Goal: Navigation & Orientation: Find specific page/section

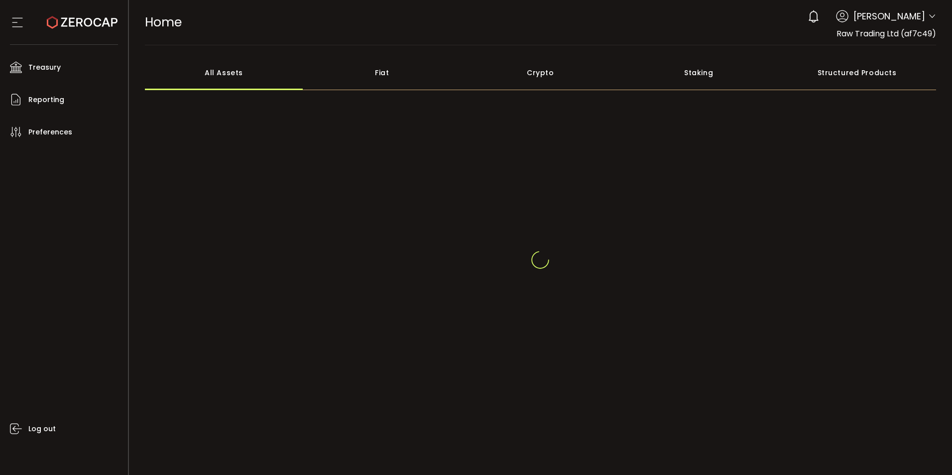
click at [928, 19] on icon at bounding box center [932, 16] width 8 height 8
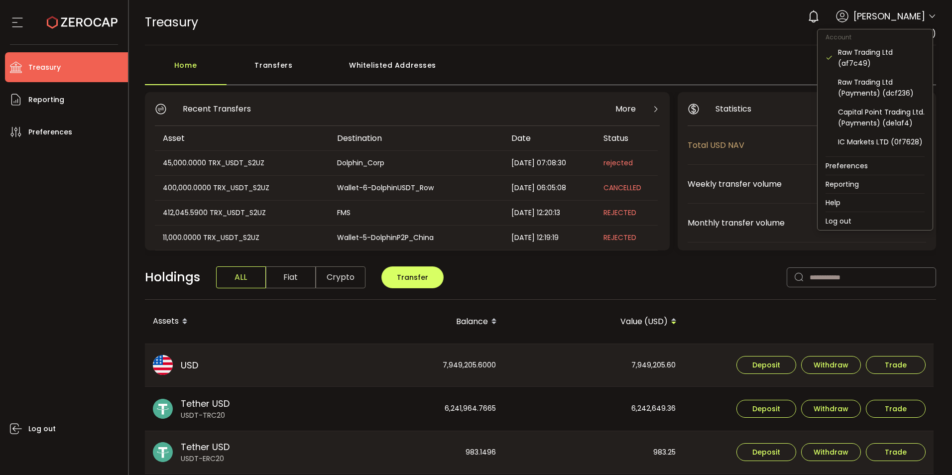
click at [931, 15] on icon at bounding box center [932, 16] width 8 height 8
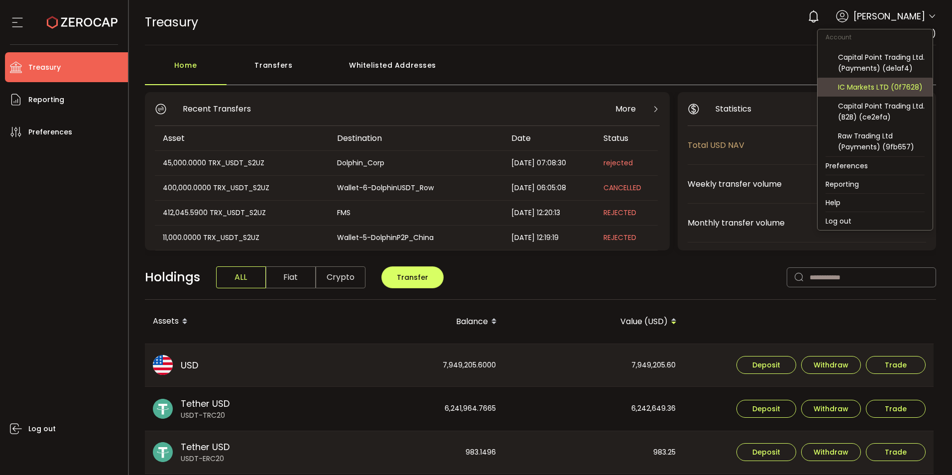
scroll to position [66, 0]
click at [884, 85] on div "IC Markets LTD (0f7628)" at bounding box center [881, 87] width 87 height 11
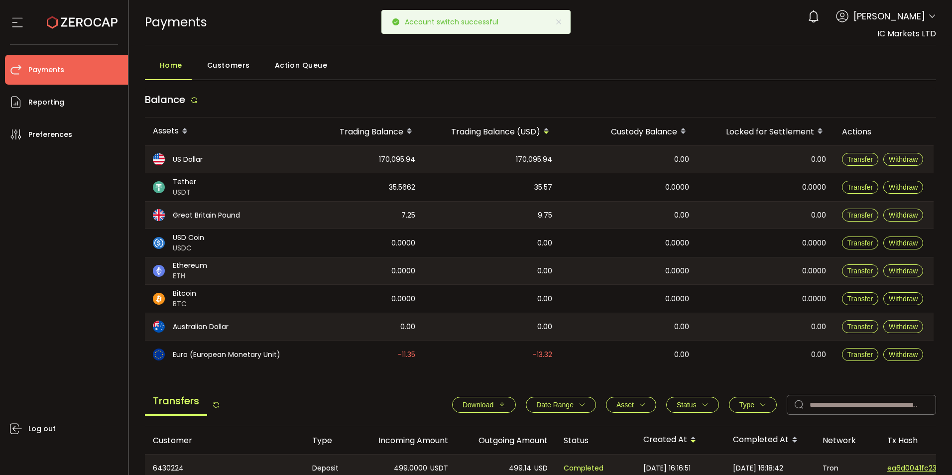
click at [309, 51] on main "Home Customers Action Queue Balance Assets Trading Balance Trading Balance (USD…" at bounding box center [540, 410] width 823 height 731
